Goal: Transaction & Acquisition: Purchase product/service

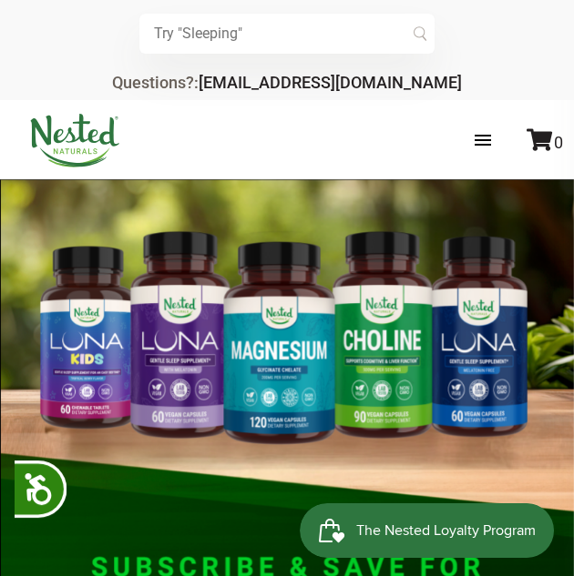
scroll to position [0, 1314]
click at [479, 122] on label at bounding box center [500, 140] width 89 height 53
click at [0, 0] on input "checkbox" at bounding box center [0, 0] width 0 height 0
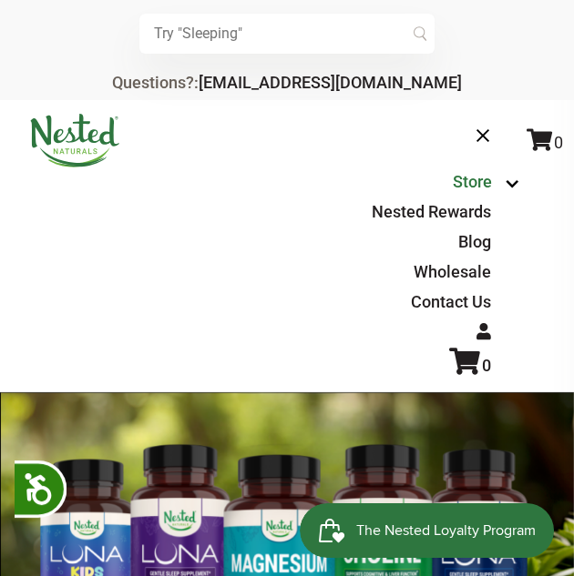
click at [486, 181] on link "Store" at bounding box center [471, 181] width 39 height 19
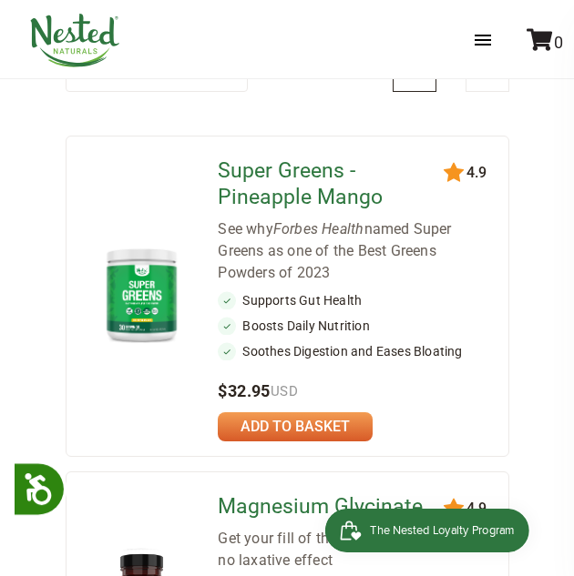
scroll to position [364, 0]
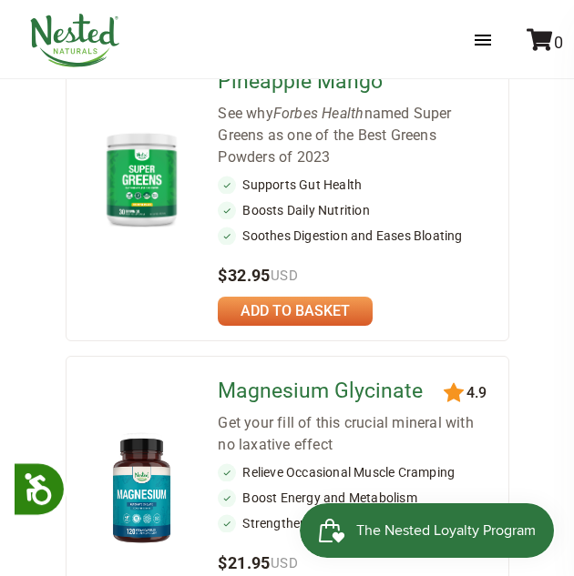
click at [324, 305] on link at bounding box center [295, 311] width 155 height 29
click at [290, 316] on link at bounding box center [295, 311] width 155 height 29
click at [299, 304] on link at bounding box center [295, 311] width 155 height 29
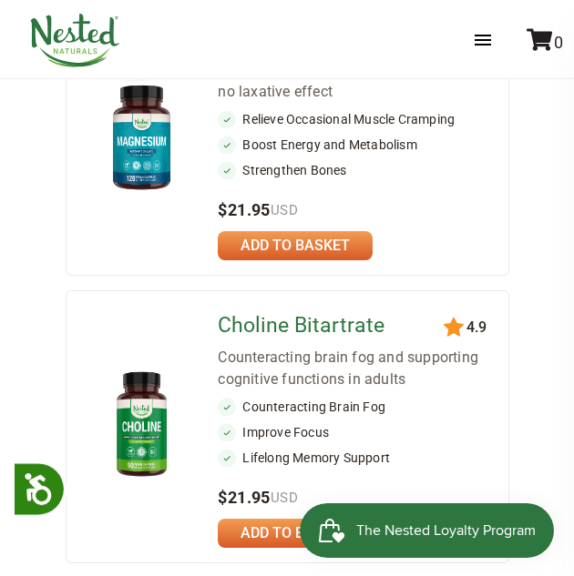
scroll to position [728, 0]
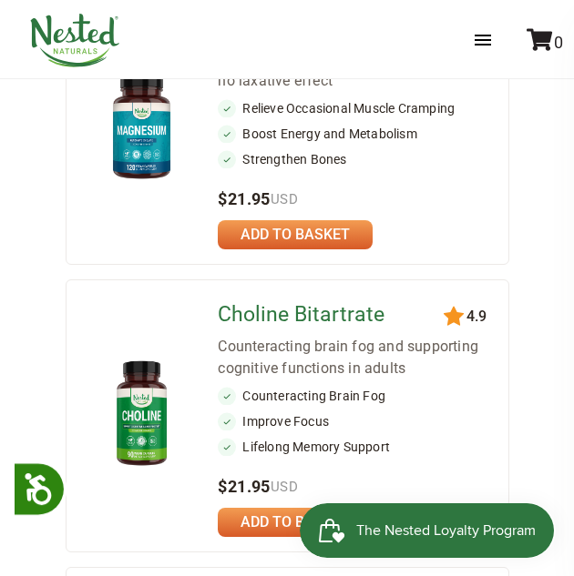
click at [336, 230] on link at bounding box center [295, 234] width 155 height 29
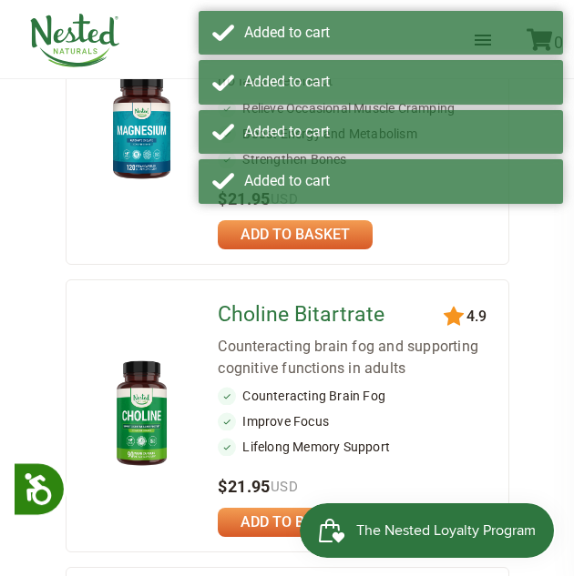
click at [364, 213] on div at bounding box center [355, 230] width 275 height 38
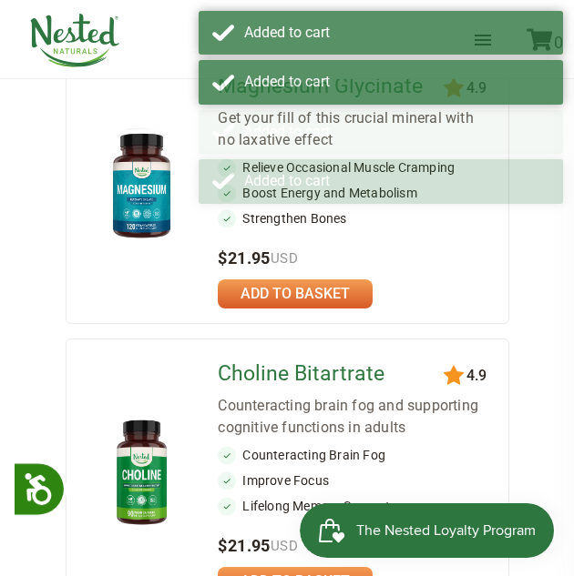
scroll to position [637, 0]
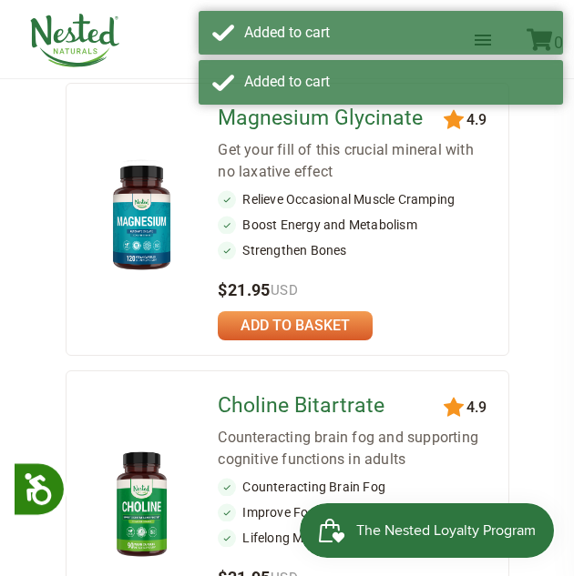
click at [300, 221] on li "Boost Energy and Metabolism" at bounding box center [355, 225] width 275 height 18
click at [248, 277] on div "Magnesium Glycinate Get your fill of this crucial mineral with no laxative effe…" at bounding box center [355, 219] width 275 height 242
click at [248, 283] on div "$21.95 USD" at bounding box center [355, 290] width 275 height 23
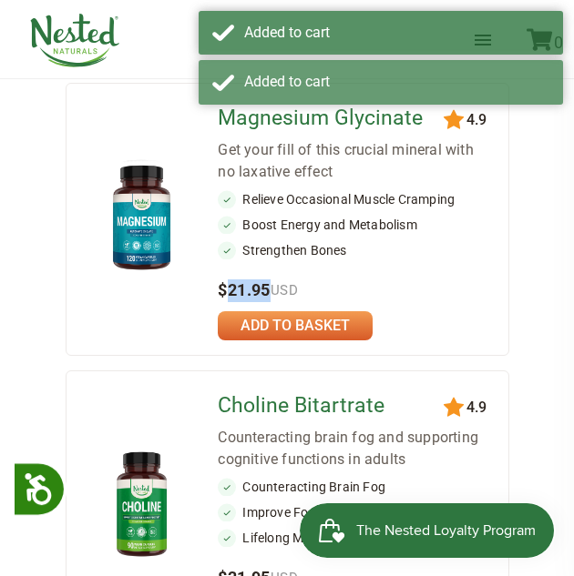
click at [292, 120] on link "Magnesium Glycinate" at bounding box center [335, 119] width 234 height 26
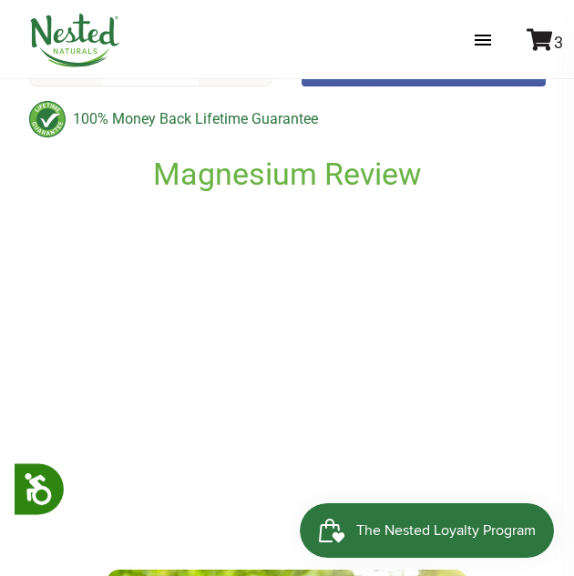
scroll to position [728, 0]
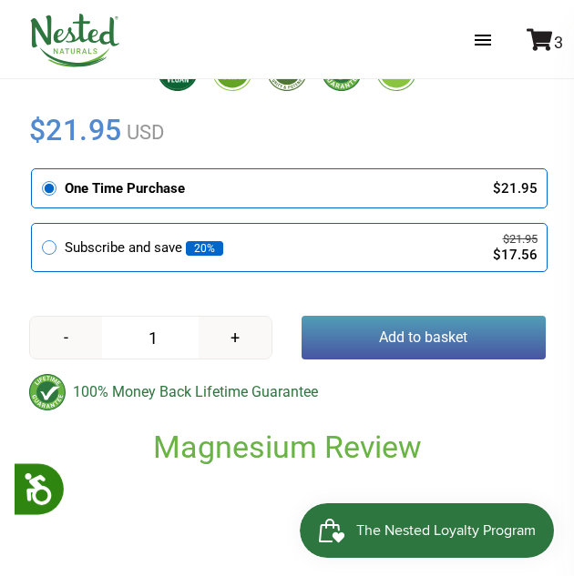
click at [432, 344] on button "Add to basket" at bounding box center [423, 338] width 244 height 44
